Goal: Task Accomplishment & Management: Use online tool/utility

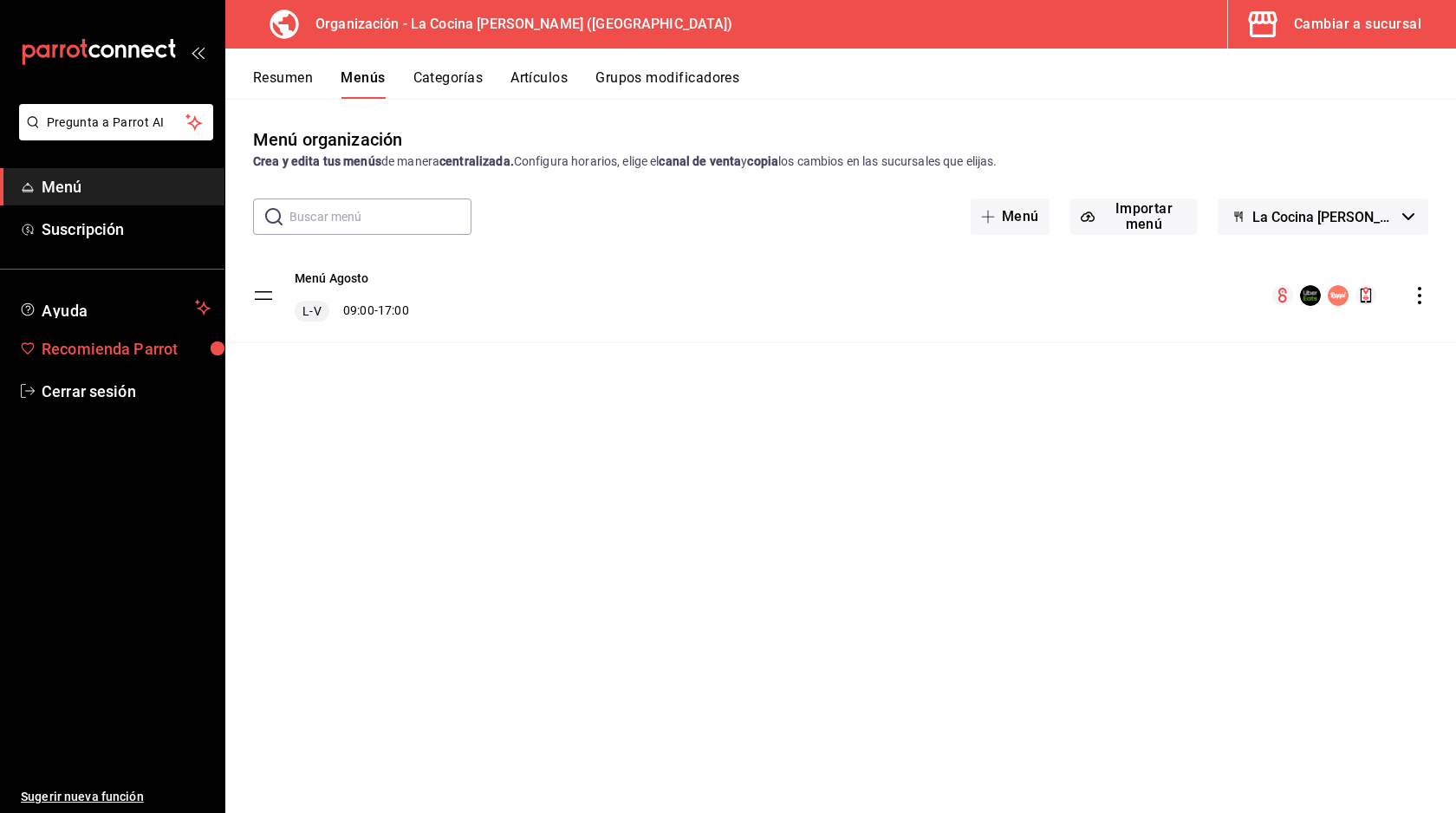
click at [61, 349] on span "Recomienda Parrot" at bounding box center [126, 348] width 169 height 23
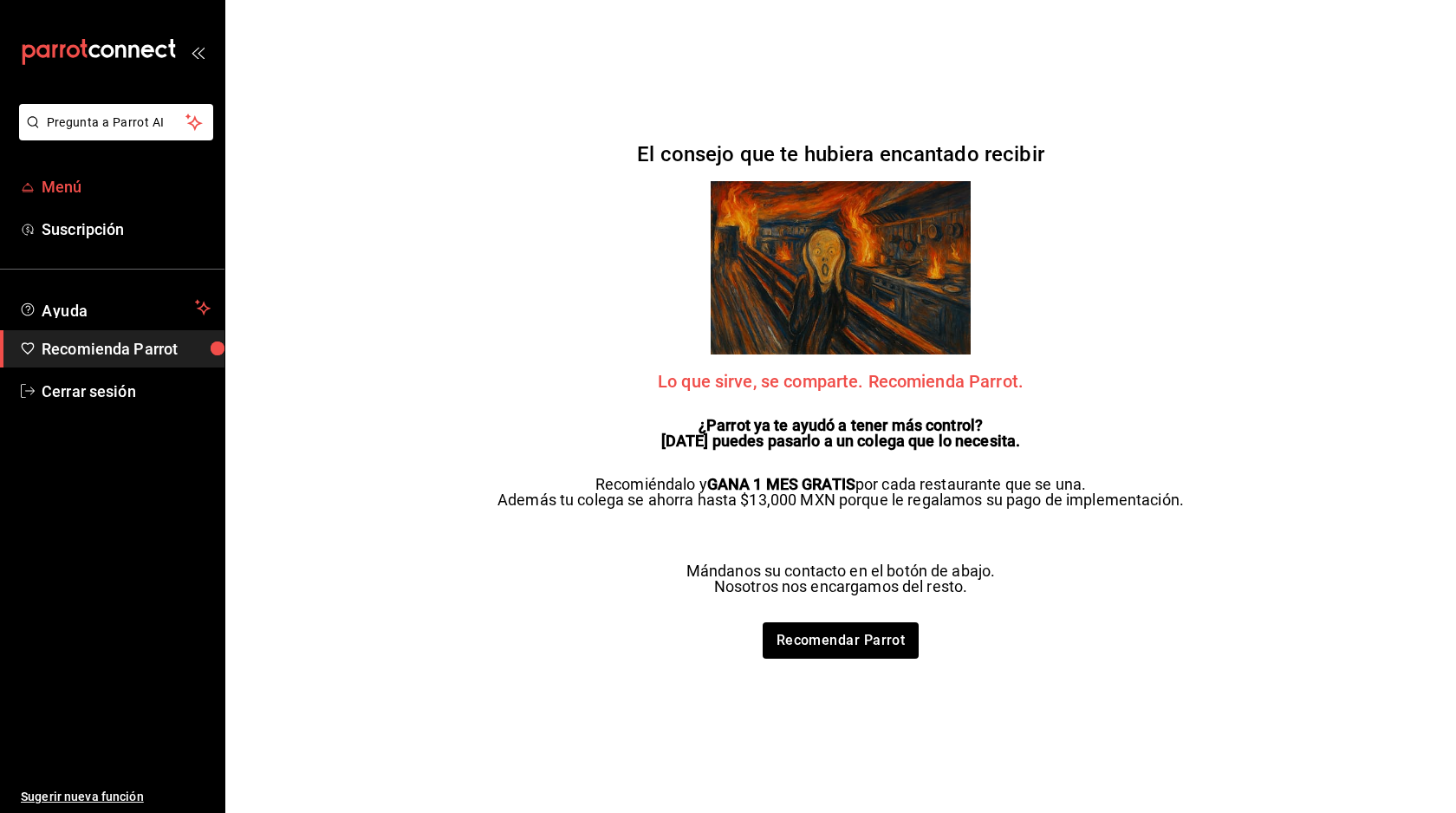
click at [99, 191] on span "Menú" at bounding box center [126, 186] width 169 height 23
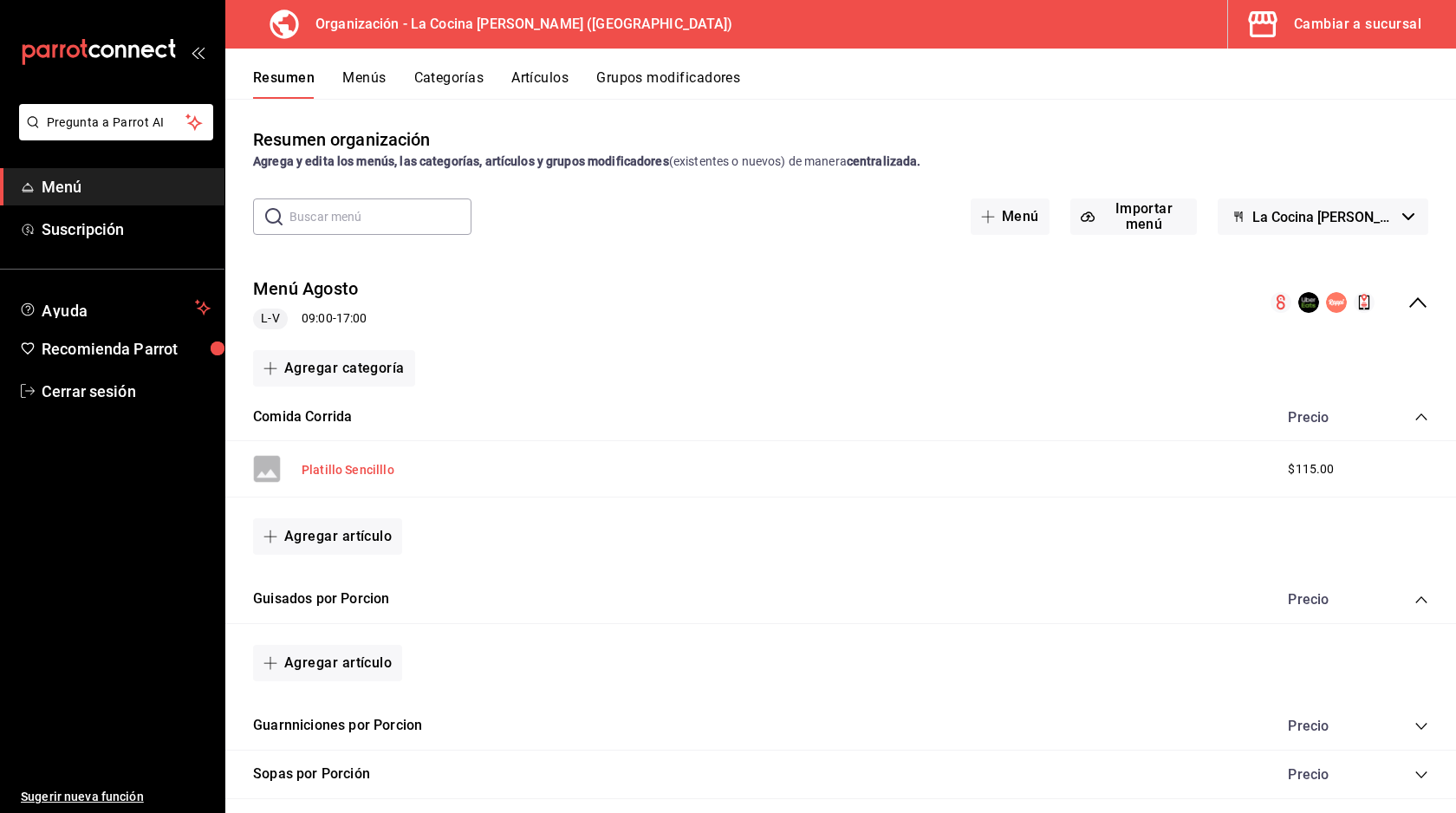
click at [339, 468] on button "Platillo Sencilllo" at bounding box center [347, 469] width 93 height 18
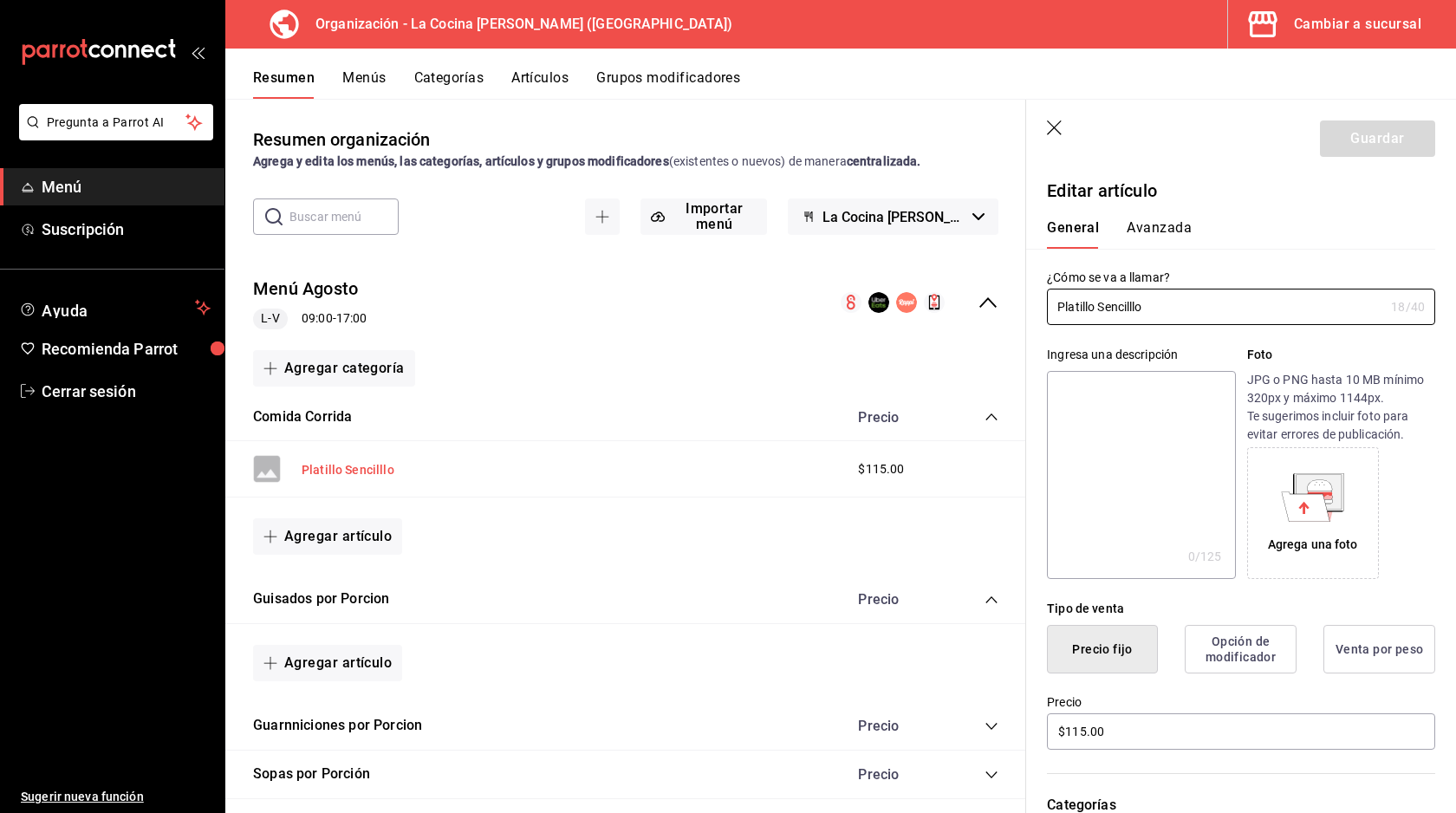
click at [358, 469] on button "Platillo Sencilllo" at bounding box center [347, 469] width 93 height 18
click at [406, 472] on div "Platillo Sencilllo $115.00" at bounding box center [626, 469] width 801 height 57
click at [345, 470] on button "Platillo Sencilllo" at bounding box center [347, 469] width 93 height 18
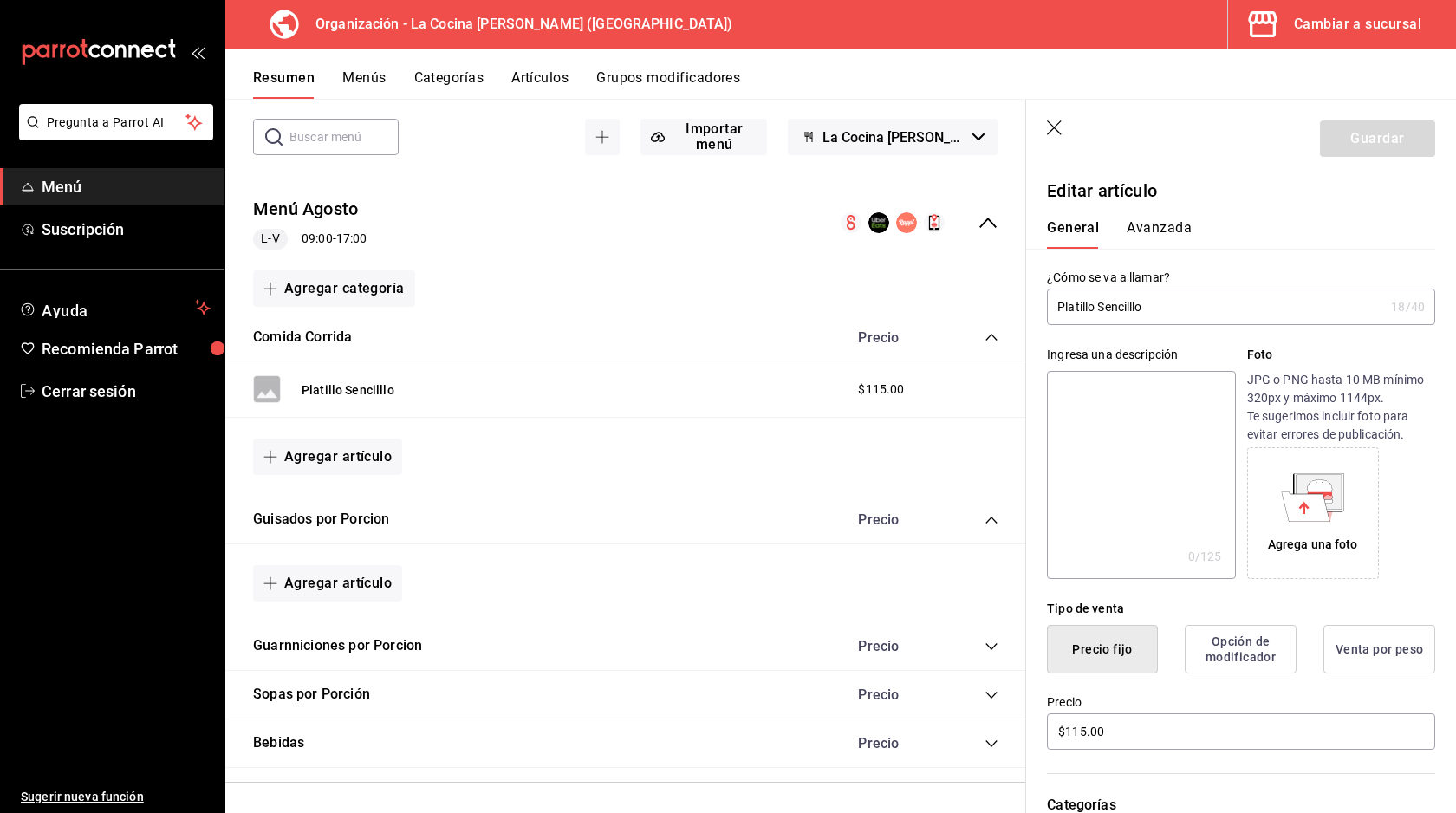
scroll to position [78, 0]
